Goal: Transaction & Acquisition: Download file/media

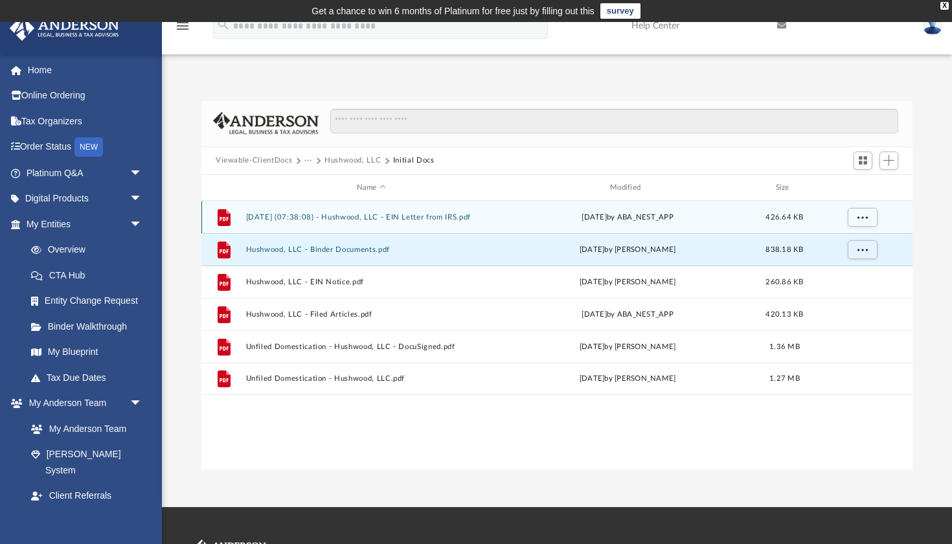
scroll to position [295, 711]
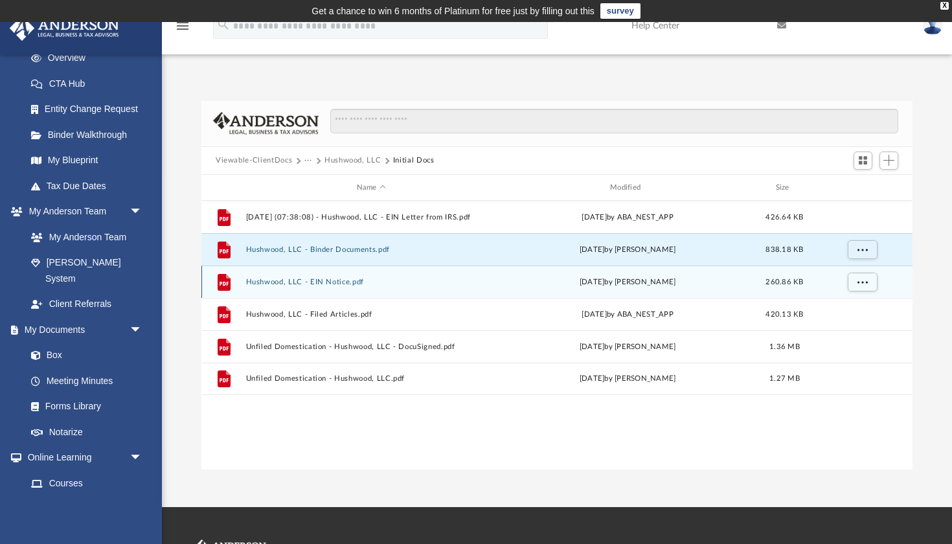
click at [302, 280] on button "Hushwood, LLC - EIN Notice.pdf" at bounding box center [371, 282] width 251 height 8
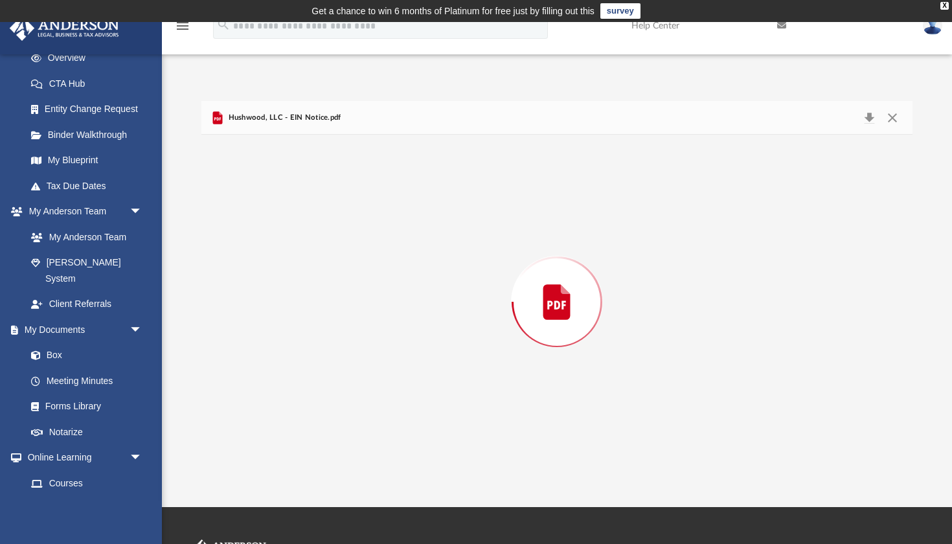
click at [302, 280] on div "Preview" at bounding box center [556, 302] width 711 height 334
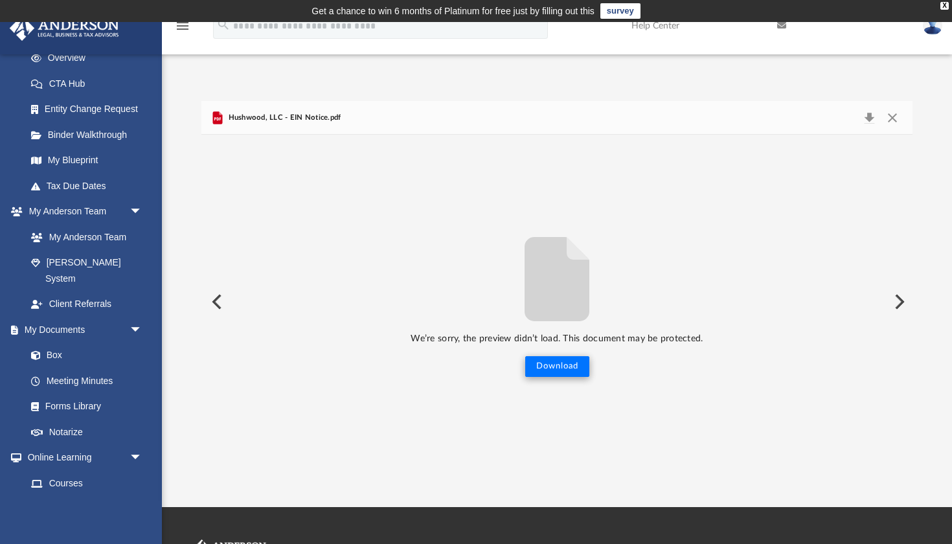
click at [558, 367] on button "Download" at bounding box center [557, 366] width 64 height 21
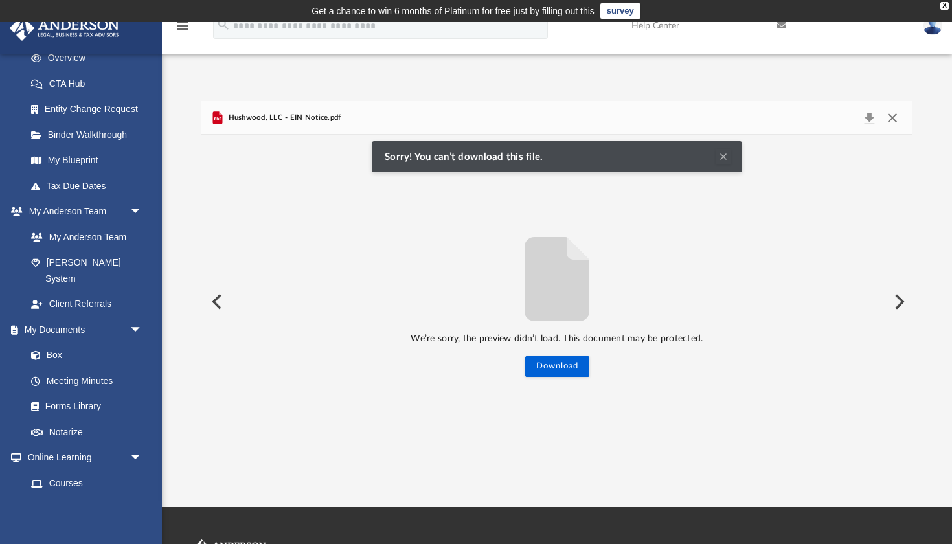
click at [896, 115] on button "Close" at bounding box center [892, 118] width 23 height 18
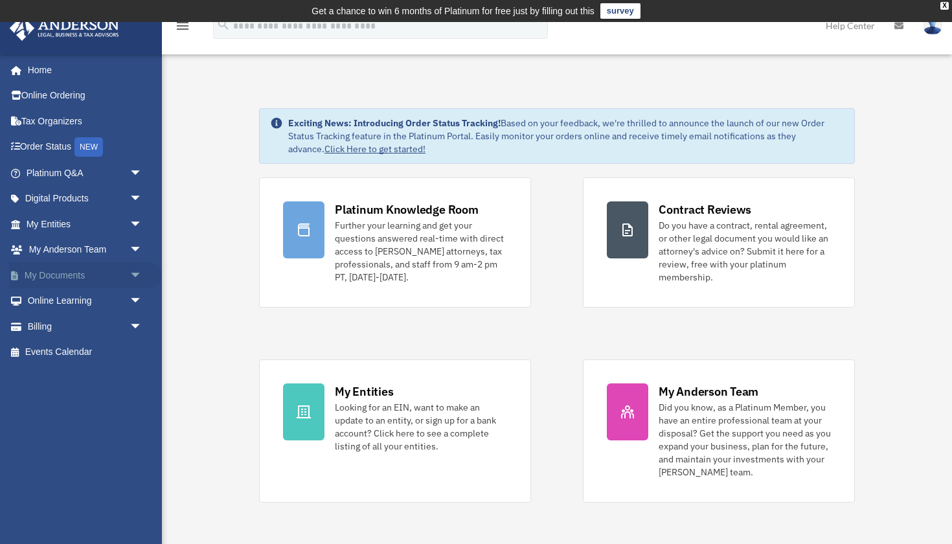
click at [131, 268] on span "arrow_drop_down" at bounding box center [143, 275] width 26 height 27
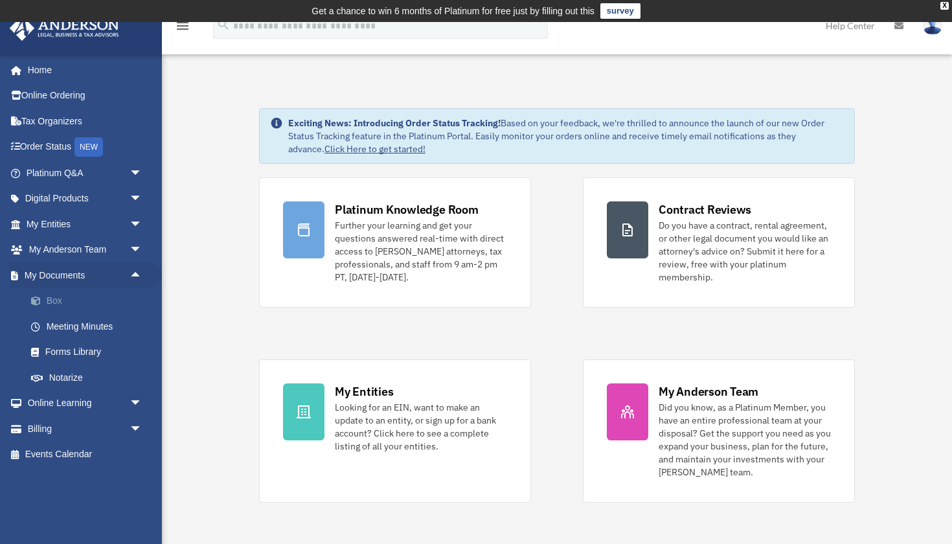
click at [56, 301] on link "Box" at bounding box center [90, 301] width 144 height 26
click at [49, 295] on link "Box" at bounding box center [90, 301] width 144 height 26
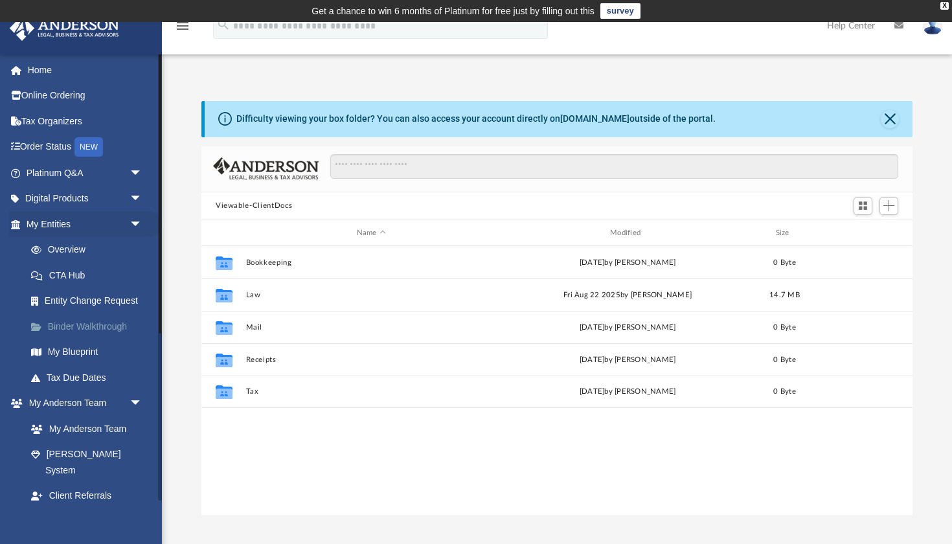
scroll to position [295, 711]
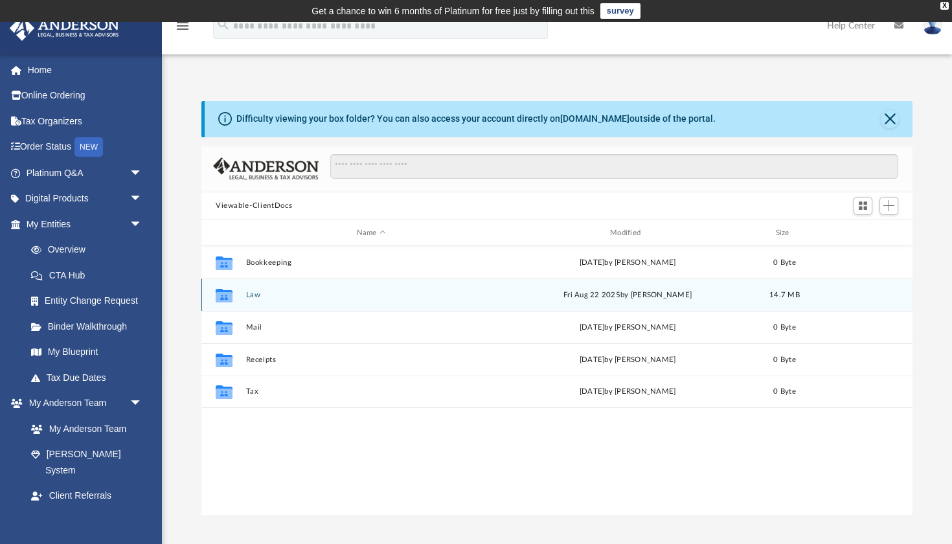
click at [257, 292] on button "Law" at bounding box center [371, 295] width 251 height 8
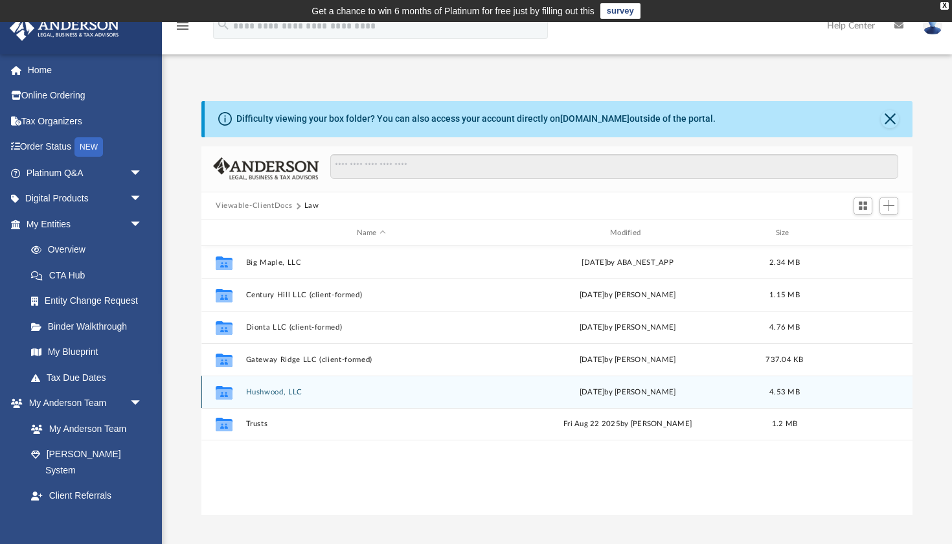
click at [266, 394] on button "Hushwood, LLC" at bounding box center [371, 392] width 251 height 8
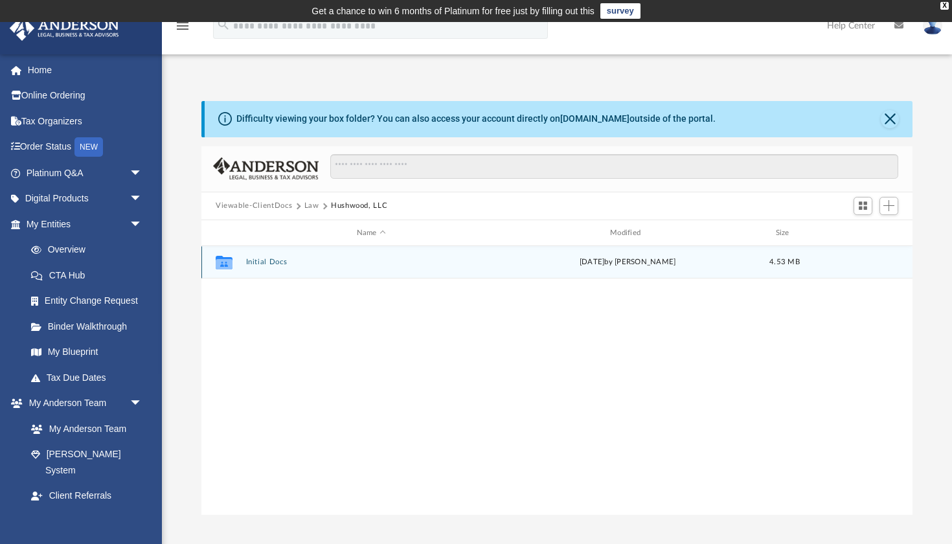
click at [268, 264] on button "Initial Docs" at bounding box center [371, 262] width 251 height 8
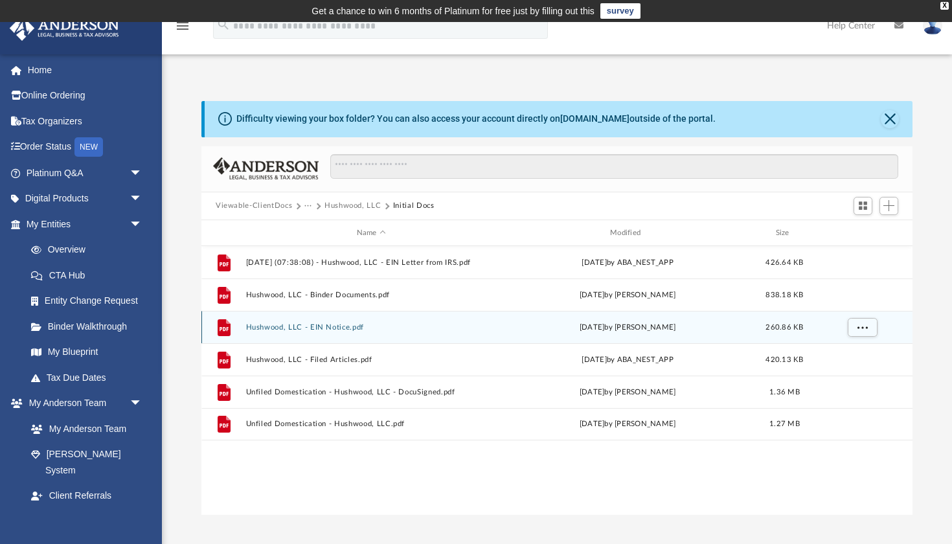
click at [297, 325] on button "Hushwood, LLC - EIN Notice.pdf" at bounding box center [371, 327] width 251 height 8
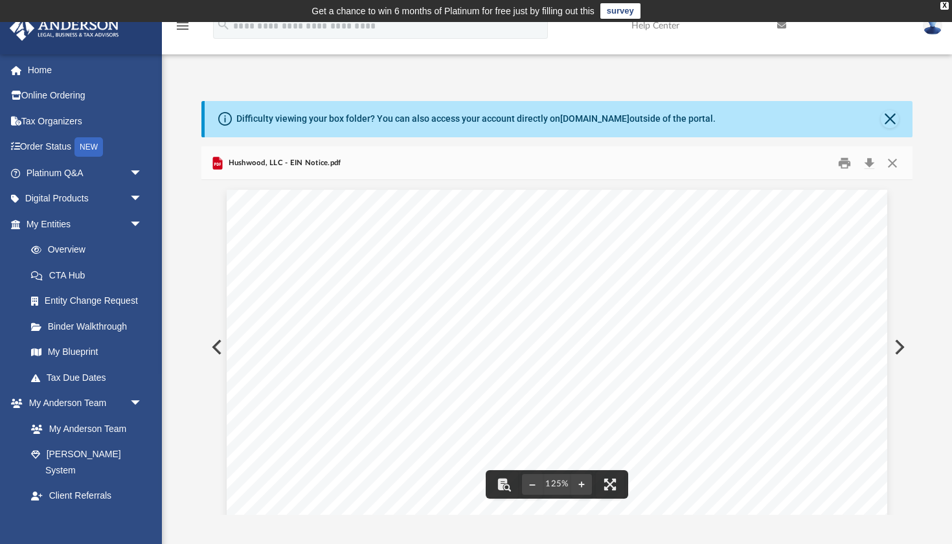
scroll to position [0, 0]
click at [869, 159] on button "Download" at bounding box center [869, 163] width 23 height 20
click at [887, 119] on button "Close" at bounding box center [890, 119] width 18 height 18
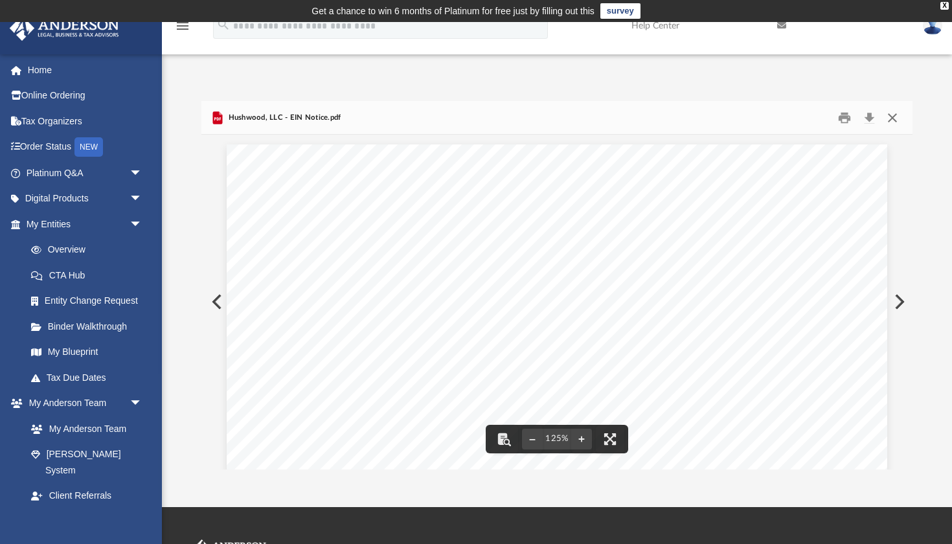
click at [892, 118] on button "Close" at bounding box center [892, 118] width 23 height 20
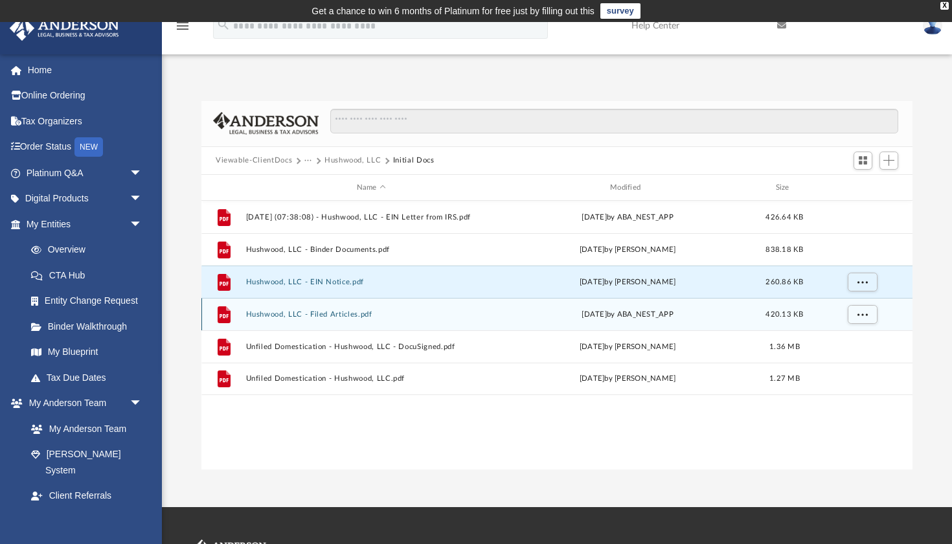
click at [301, 317] on button "Hushwood, LLC - Filed Articles.pdf" at bounding box center [371, 314] width 251 height 8
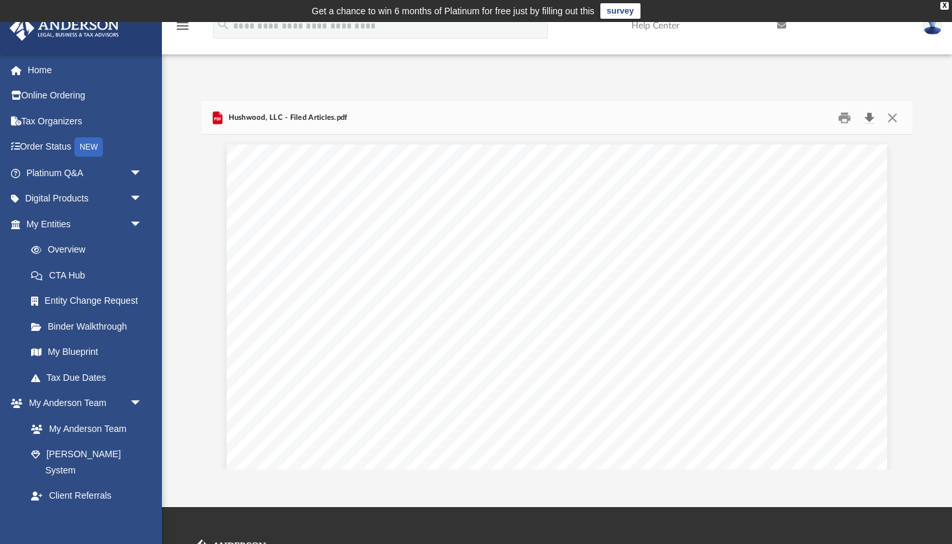
click at [869, 116] on button "Download" at bounding box center [869, 118] width 23 height 20
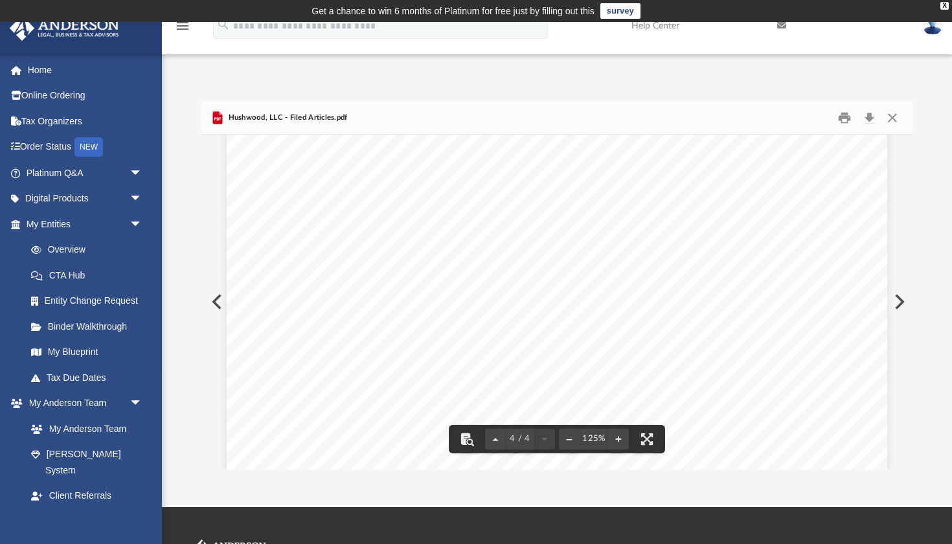
scroll to position [2973, 0]
click at [892, 121] on button "Close" at bounding box center [892, 118] width 23 height 20
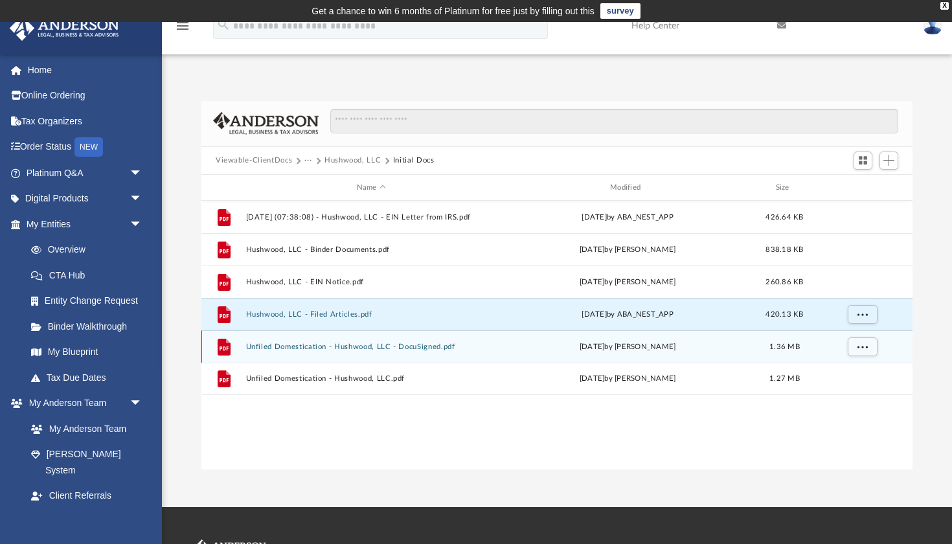
click at [312, 343] on button "Unfiled Domestication - Hushwood, LLC - DocuSigned.pdf" at bounding box center [371, 347] width 251 height 8
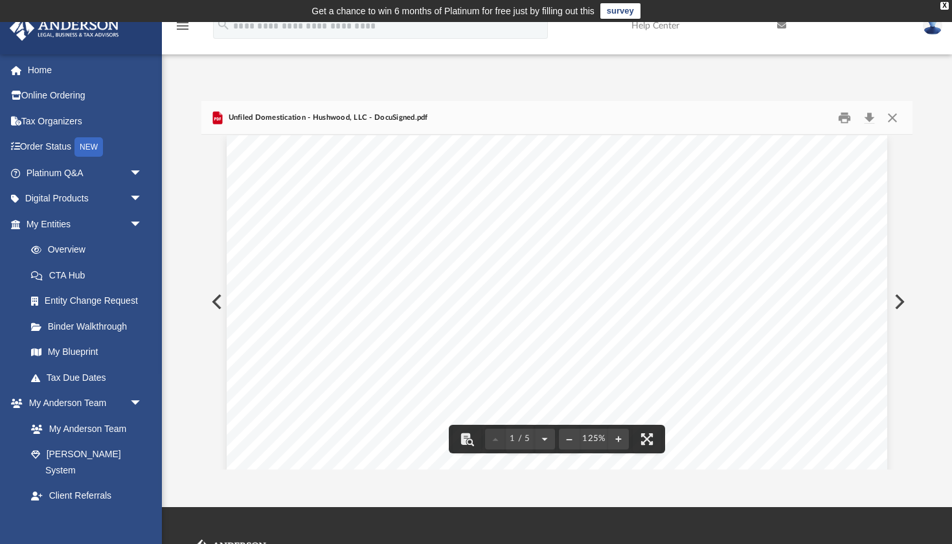
scroll to position [17, 0]
click at [895, 117] on button "Close" at bounding box center [892, 118] width 23 height 20
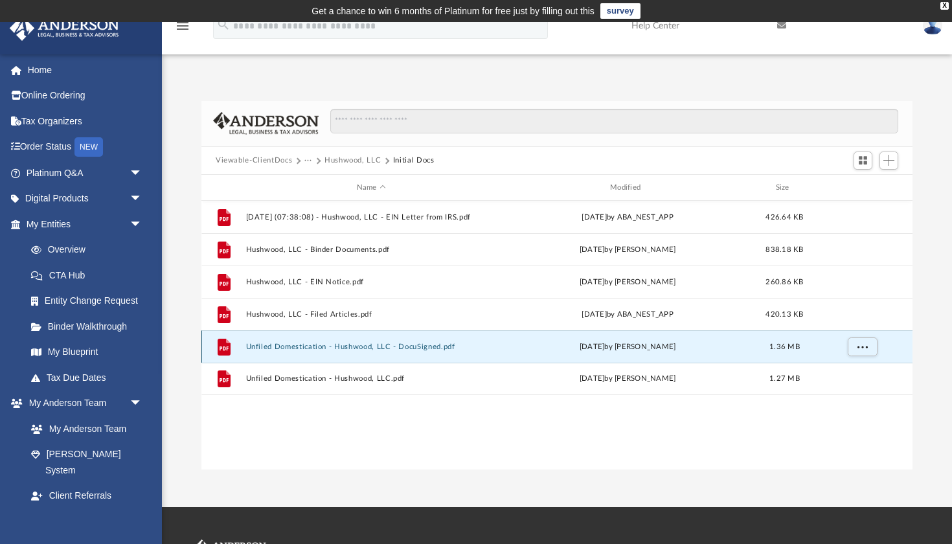
click at [334, 344] on button "Unfiled Domestication - Hushwood, LLC - DocuSigned.pdf" at bounding box center [371, 347] width 251 height 8
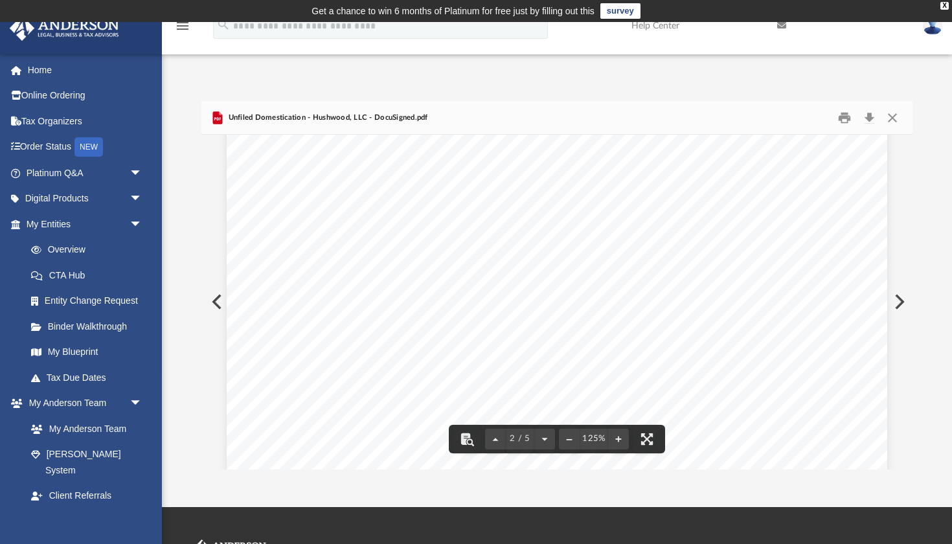
scroll to position [1350, 0]
click at [896, 117] on button "Close" at bounding box center [892, 118] width 23 height 20
